Goal: Task Accomplishment & Management: Manage account settings

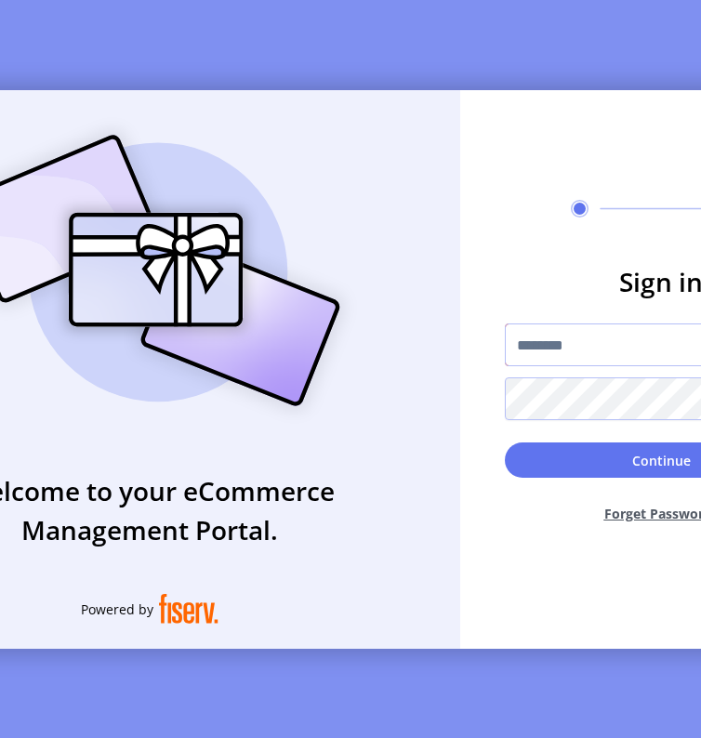
type input "**********"
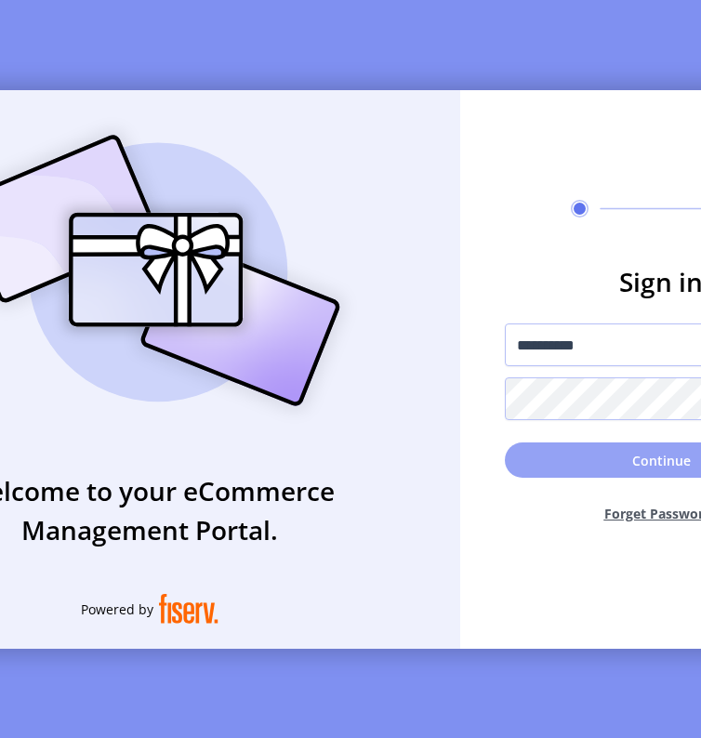
click at [619, 459] on button "Continue" at bounding box center [660, 459] width 312 height 35
